Goal: Register for event/course

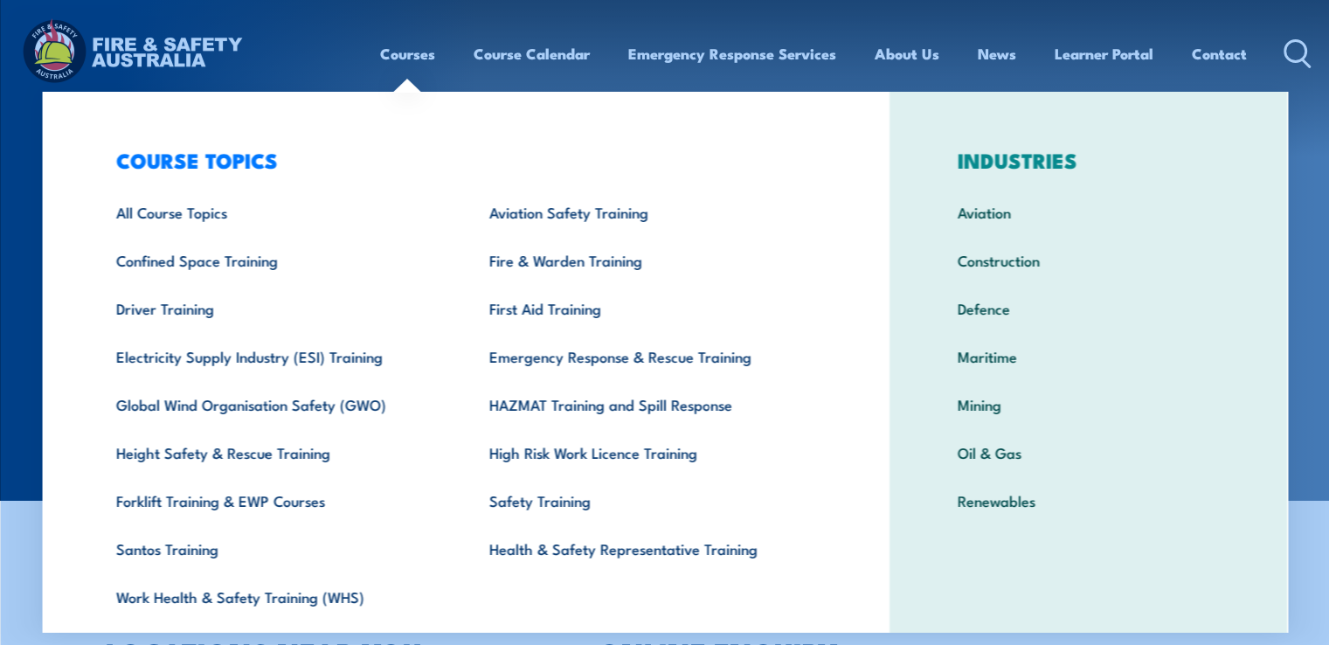
click at [390, 55] on link "Courses" at bounding box center [407, 54] width 55 height 46
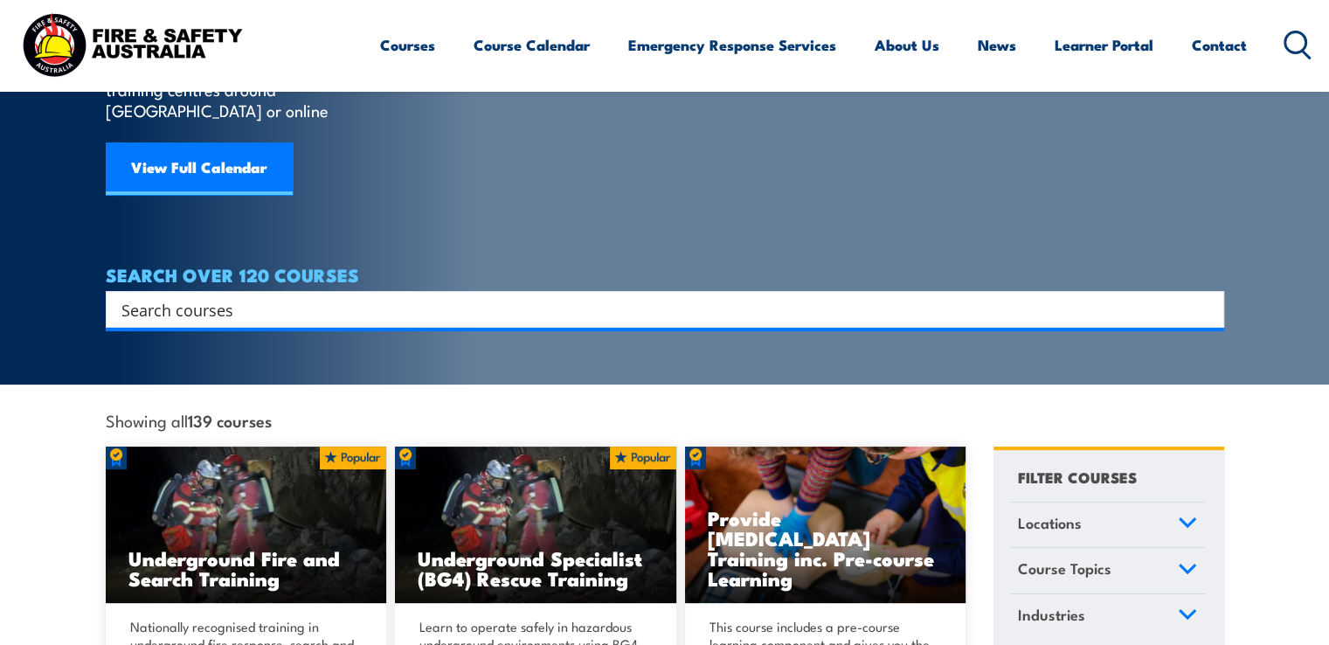
scroll to position [87, 0]
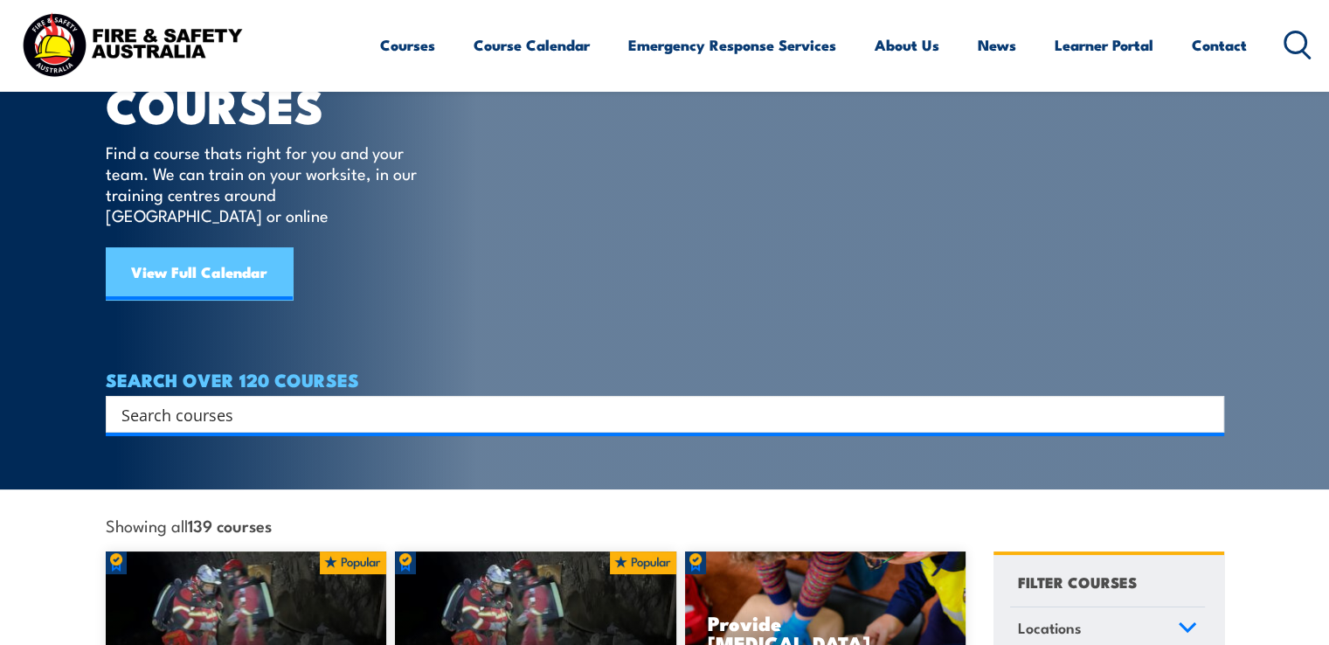
click at [212, 253] on link "View Full Calendar" at bounding box center [199, 273] width 187 height 52
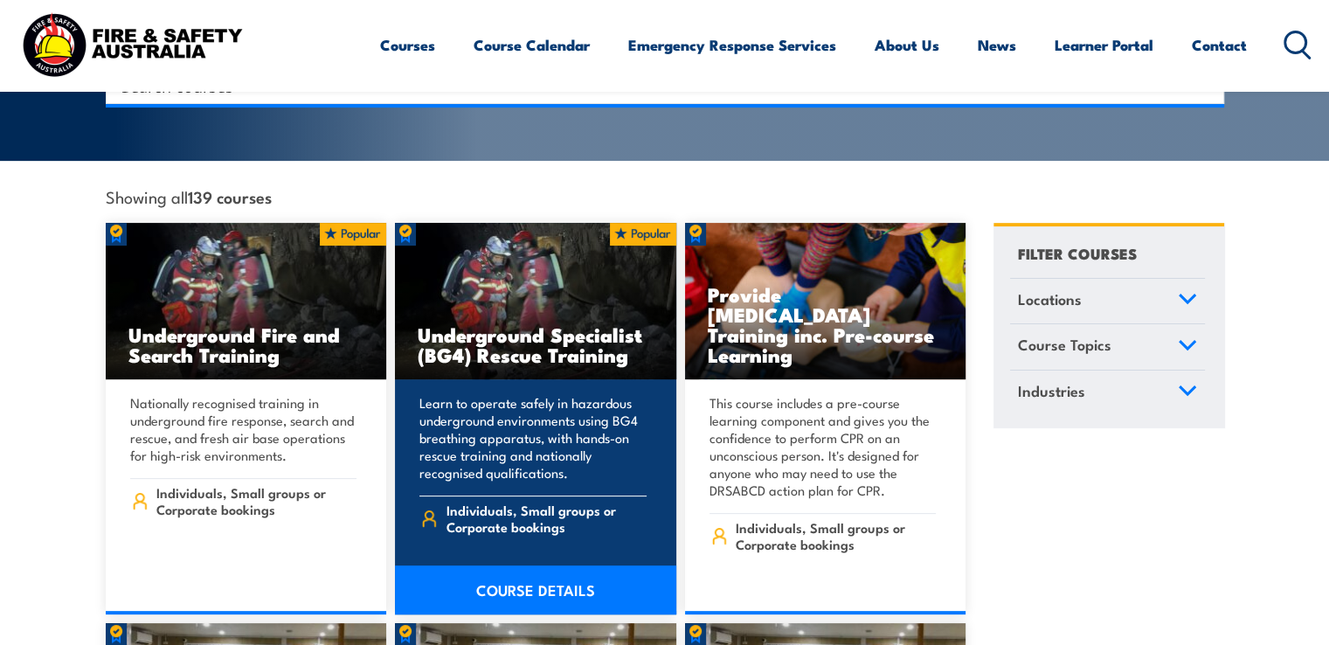
scroll to position [437, 0]
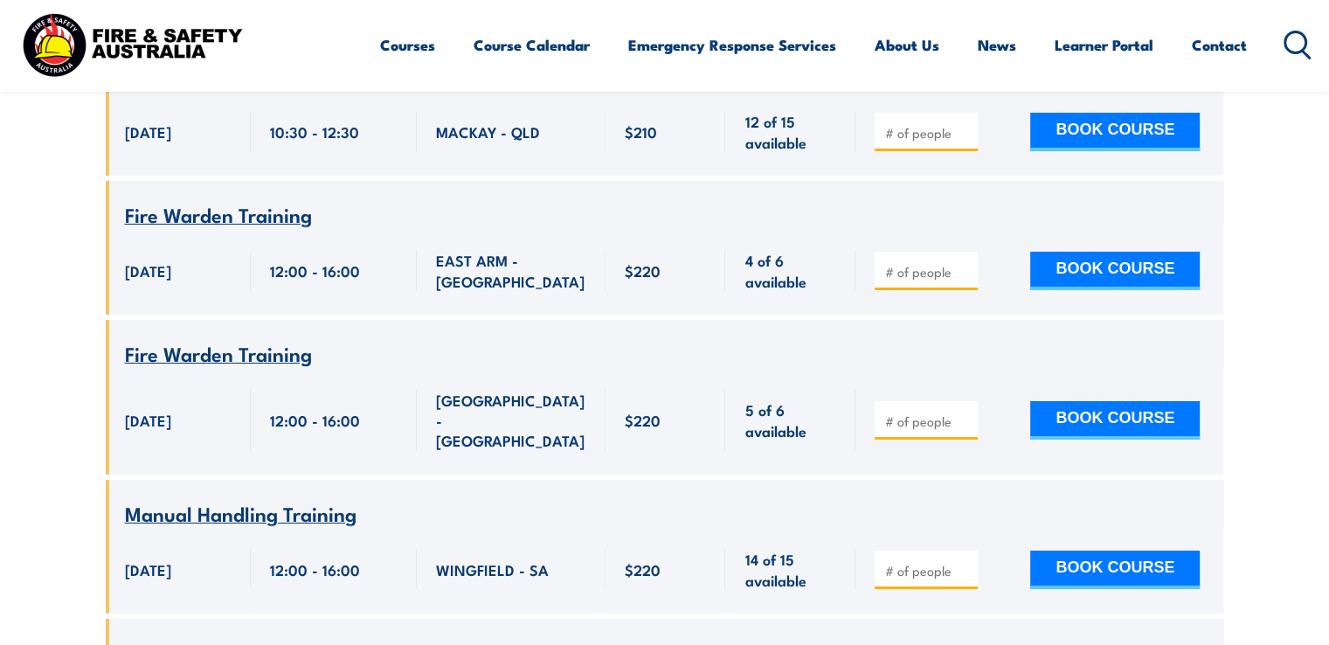
scroll to position [6205, 0]
